Goal: Find contact information: Find contact information

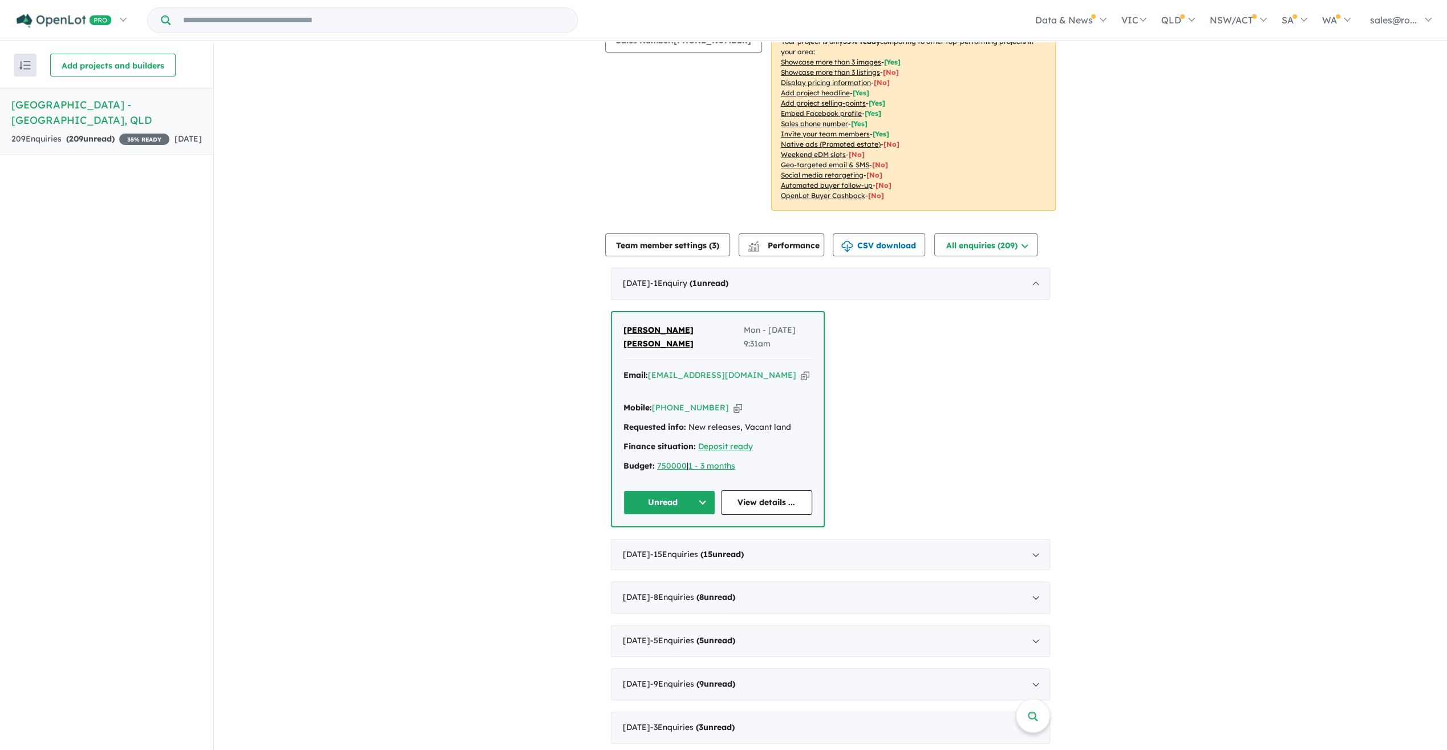
scroll to position [171, 0]
click at [868, 537] on div "[DATE] - 15 Enquir ies ( 15 unread)" at bounding box center [830, 553] width 439 height 32
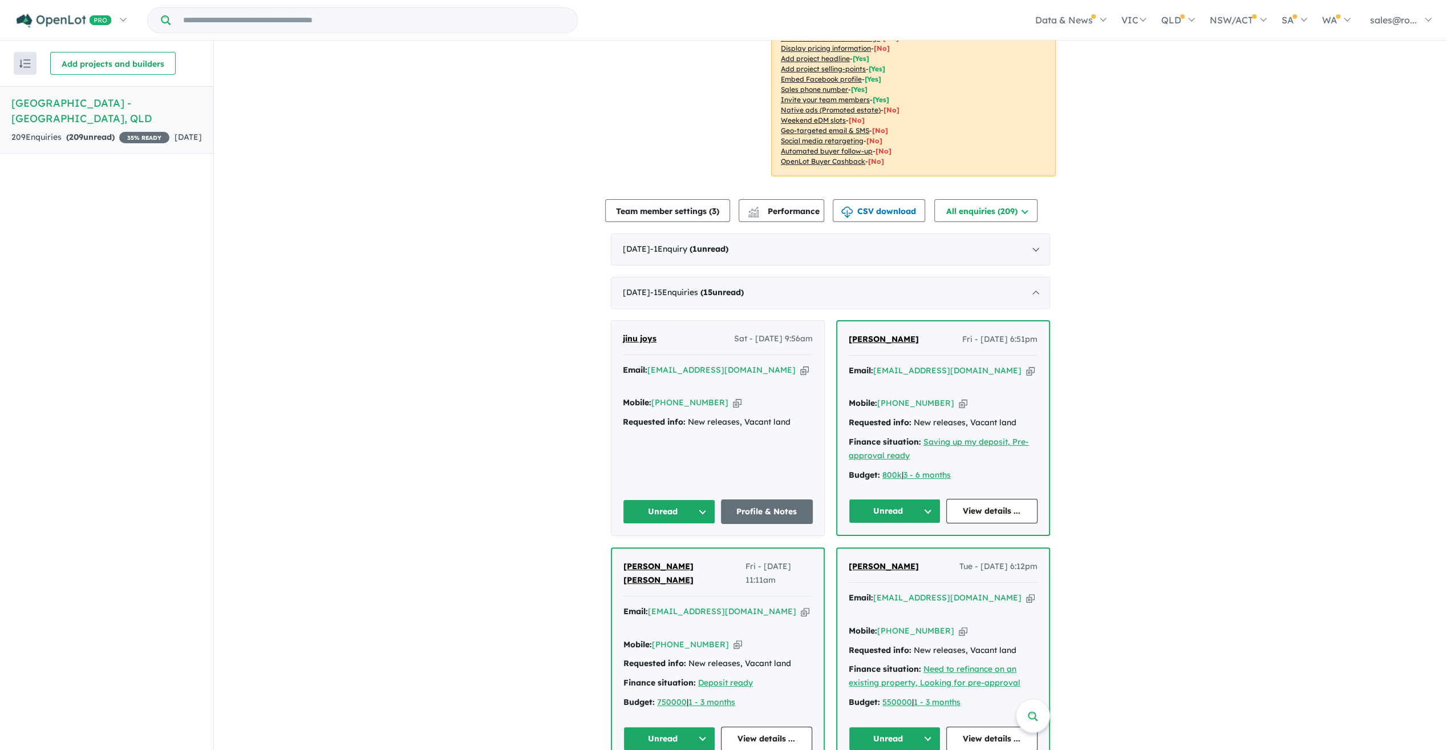
scroll to position [228, 0]
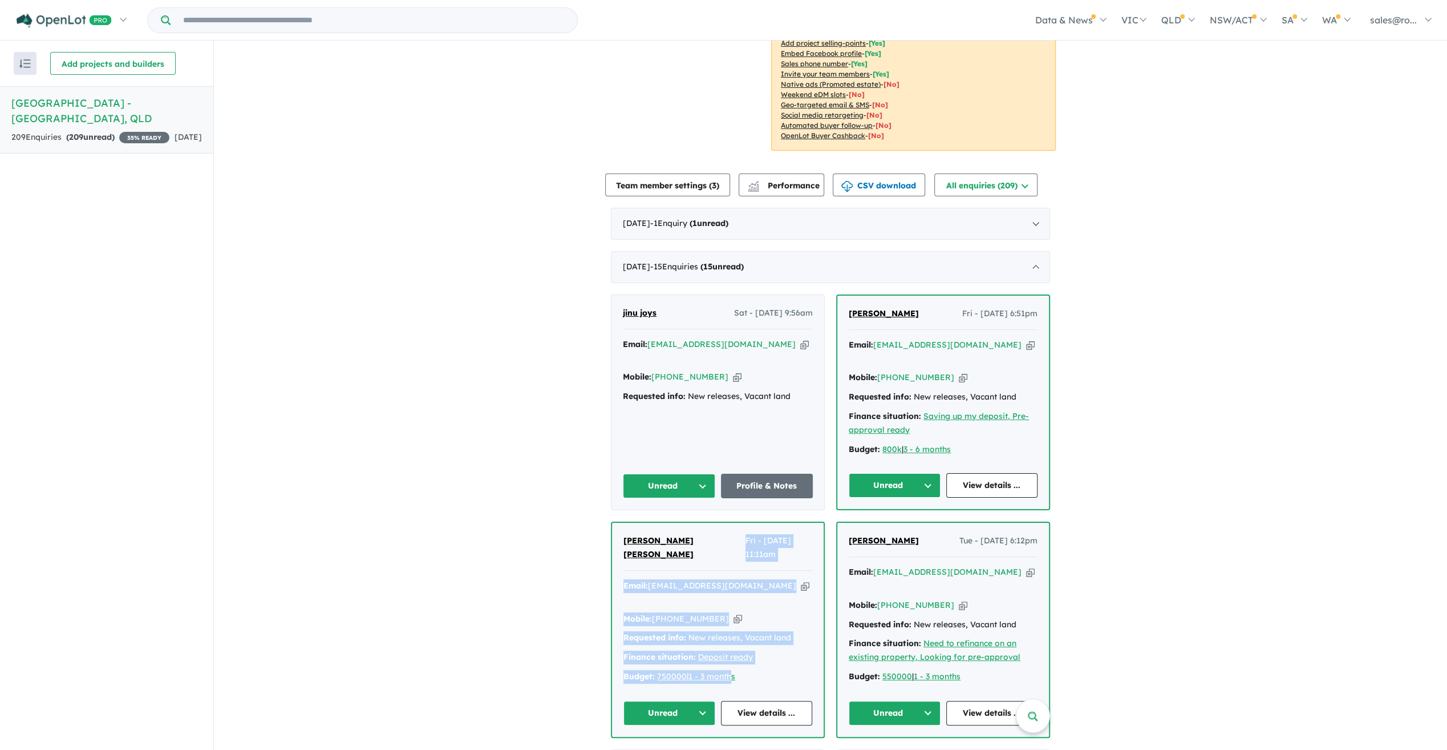
drag, startPoint x: 732, startPoint y: 610, endPoint x: 695, endPoint y: 514, distance: 103.3
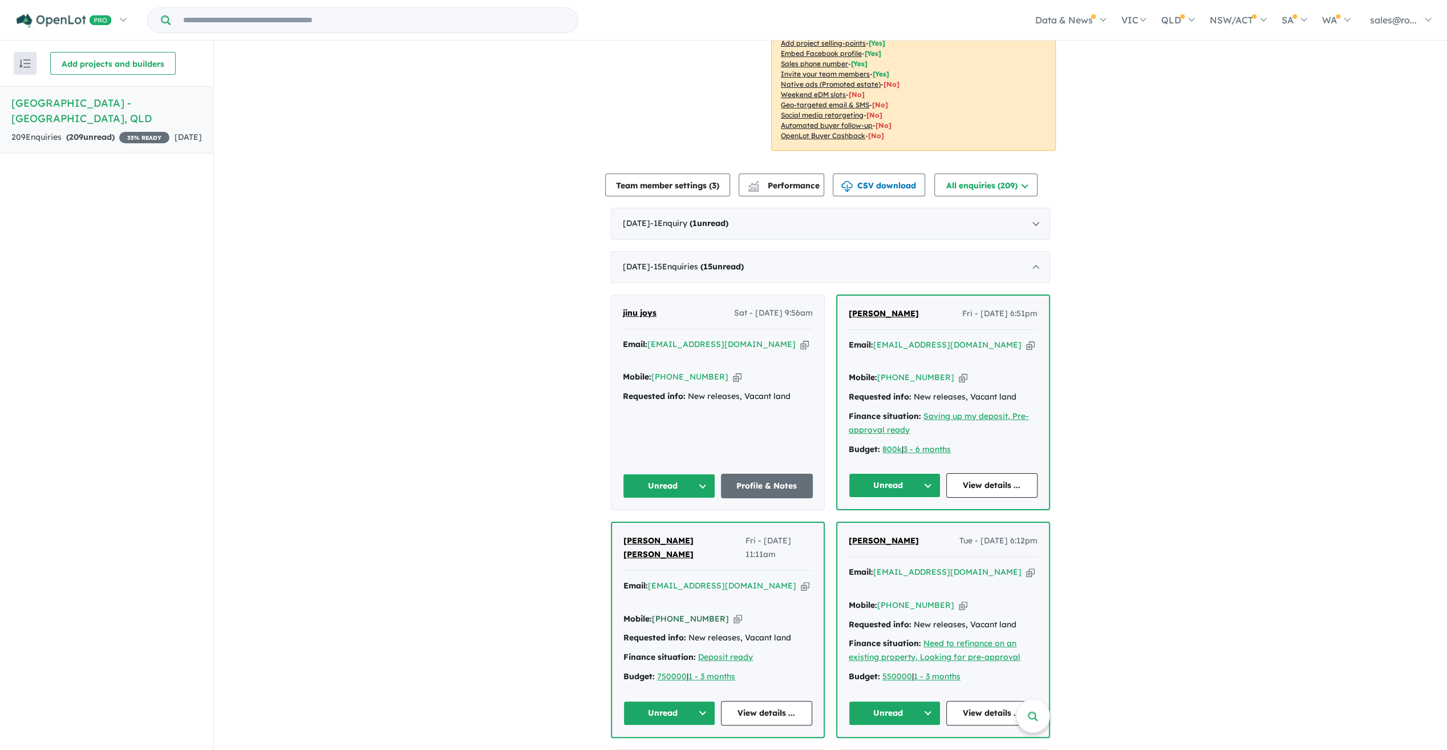
drag, startPoint x: 716, startPoint y: 558, endPoint x: 653, endPoint y: 559, distance: 63.3
click at [653, 612] on div "Mobile: [PHONE_NUMBER] Copied!" at bounding box center [717, 619] width 189 height 14
copy link "[PHONE_NUMBER]"
drag, startPoint x: 728, startPoint y: 540, endPoint x: 648, endPoint y: 538, distance: 80.5
click at [648, 579] on div "Email: [EMAIL_ADDRESS][DOMAIN_NAME] Copied!" at bounding box center [717, 592] width 189 height 27
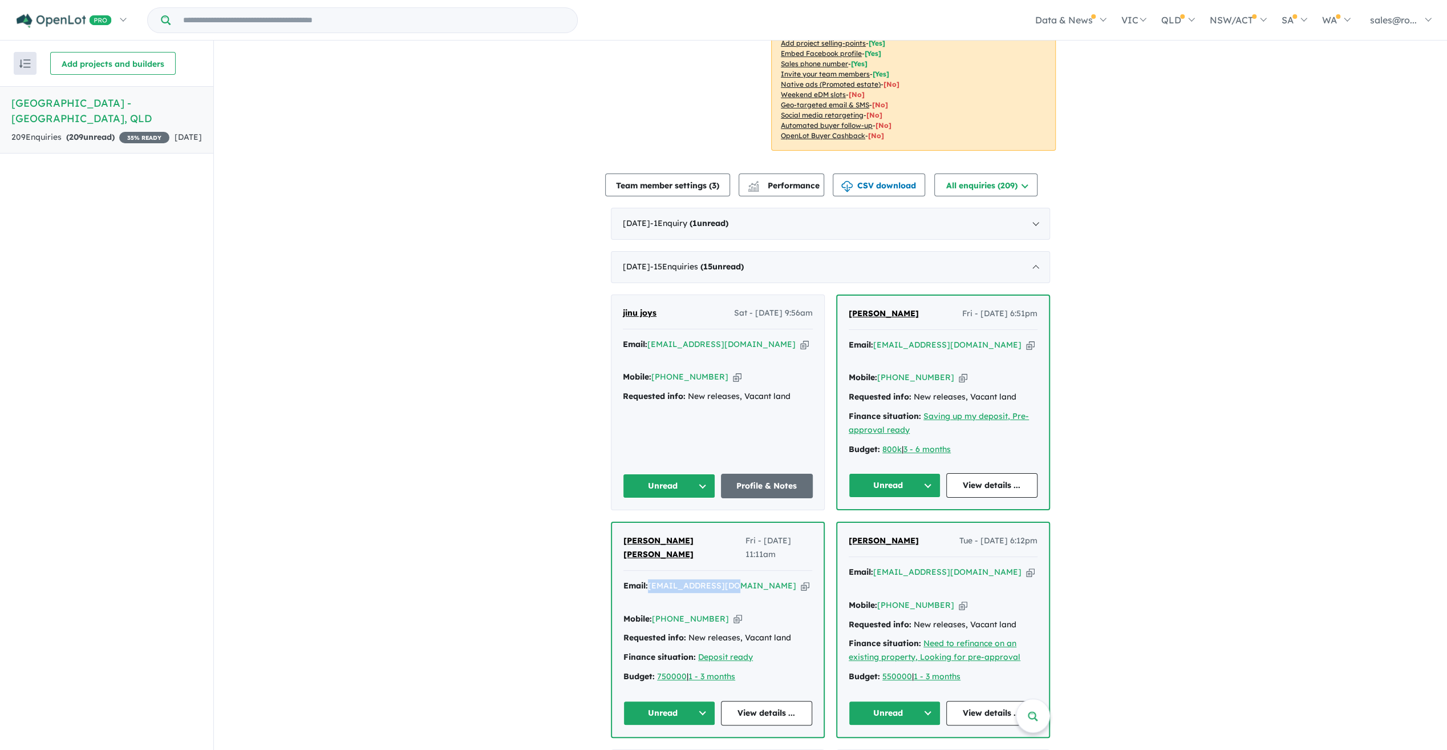
copy a%20Rosewood%20Green%20Estate%20-%20Rosewood"] "[EMAIL_ADDRESS][DOMAIN_NAME]"
drag, startPoint x: 528, startPoint y: 566, endPoint x: 573, endPoint y: 561, distance: 44.7
drag, startPoint x: 732, startPoint y: 541, endPoint x: 649, endPoint y: 539, distance: 82.7
click at [649, 579] on div "Email: [EMAIL_ADDRESS][DOMAIN_NAME] Copied!" at bounding box center [717, 592] width 189 height 27
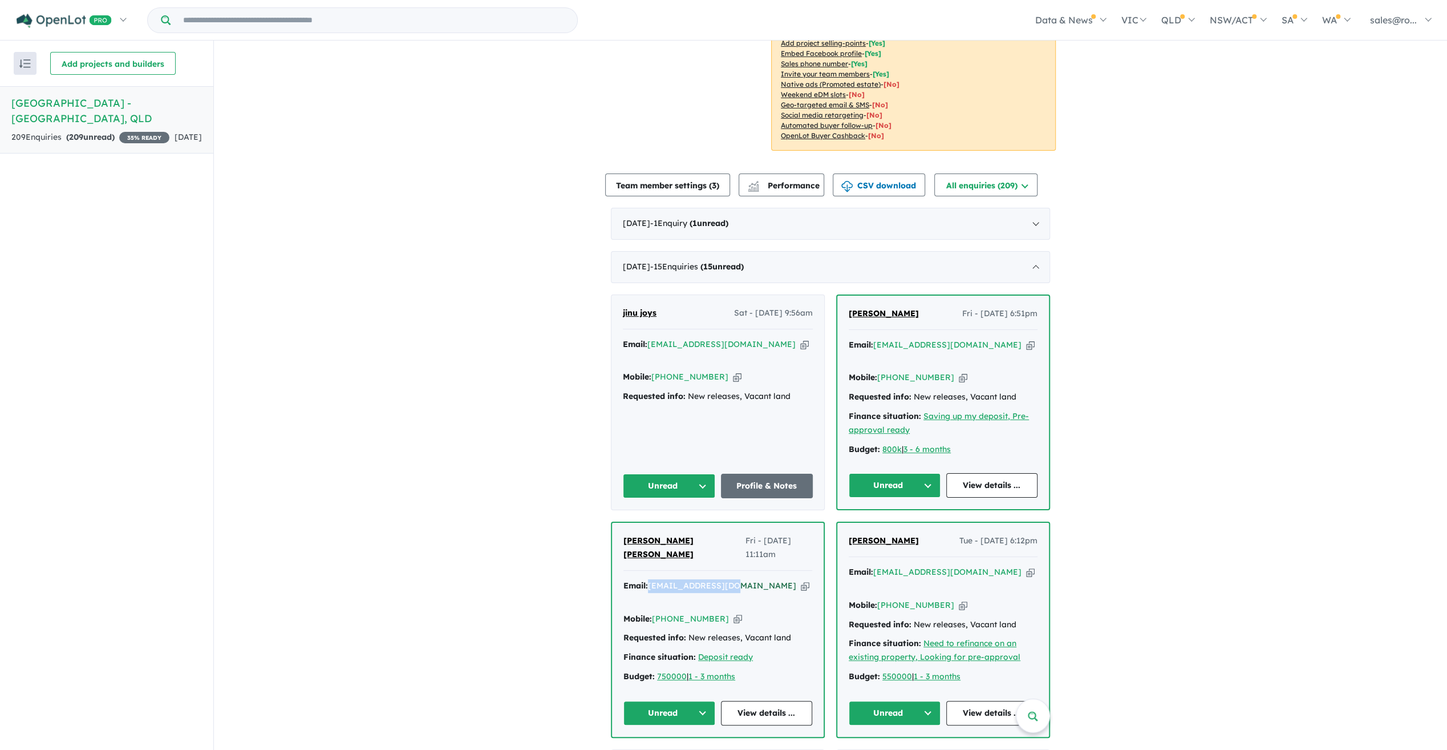
copy a%20Rosewood%20Green%20Estate%20-%20Rosewood"] "[EMAIL_ADDRESS][DOMAIN_NAME]"
drag, startPoint x: 986, startPoint y: 326, endPoint x: 874, endPoint y: 323, distance: 112.4
click at [874, 338] on div "Email: [EMAIL_ADDRESS][DOMAIN_NAME] Copied!" at bounding box center [943, 351] width 189 height 27
copy a%20Rosewood%20Green%20Estate%20-%20Rosewood"] "[EMAIL_ADDRESS][DOMAIN_NAME]"
drag, startPoint x: 938, startPoint y: 345, endPoint x: 878, endPoint y: 345, distance: 59.9
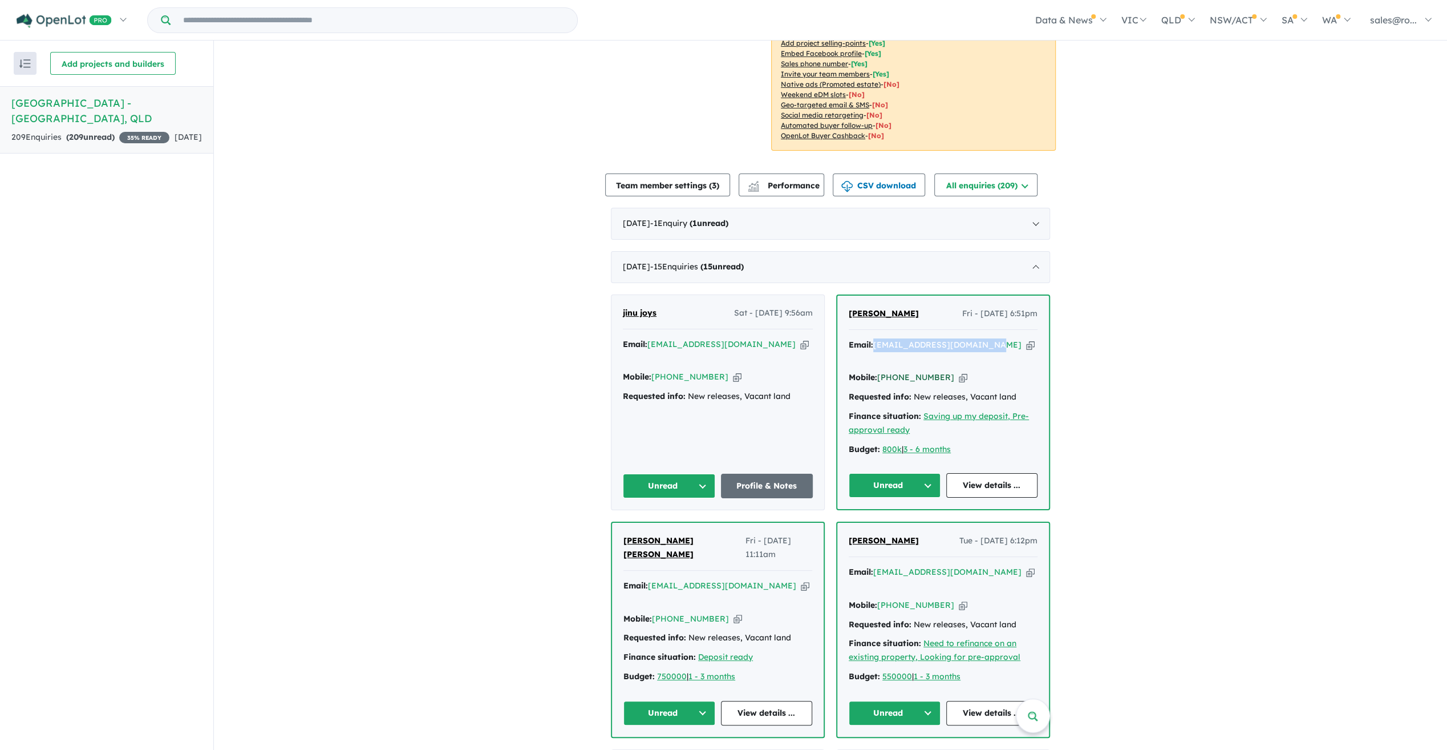
click at [878, 371] on div "Mobile: [PHONE_NUMBER] Copied!" at bounding box center [943, 378] width 189 height 14
copy link "[PHONE_NUMBER]"
